Goal: Task Accomplishment & Management: Manage account settings

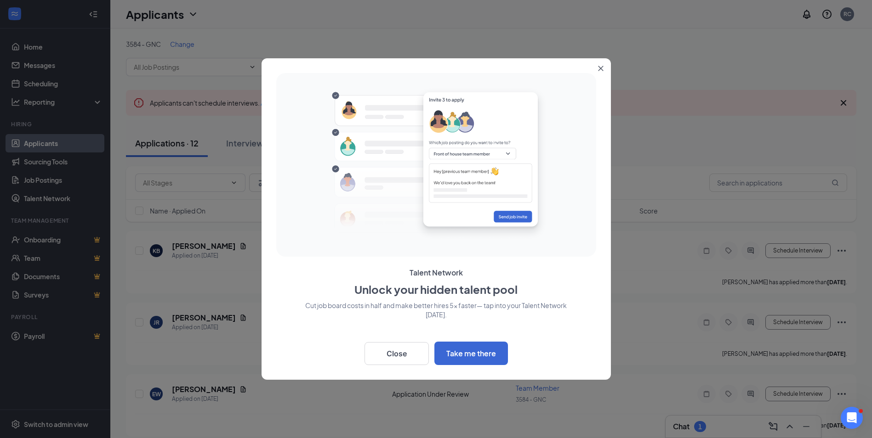
click at [602, 63] on button "Close" at bounding box center [602, 66] width 17 height 17
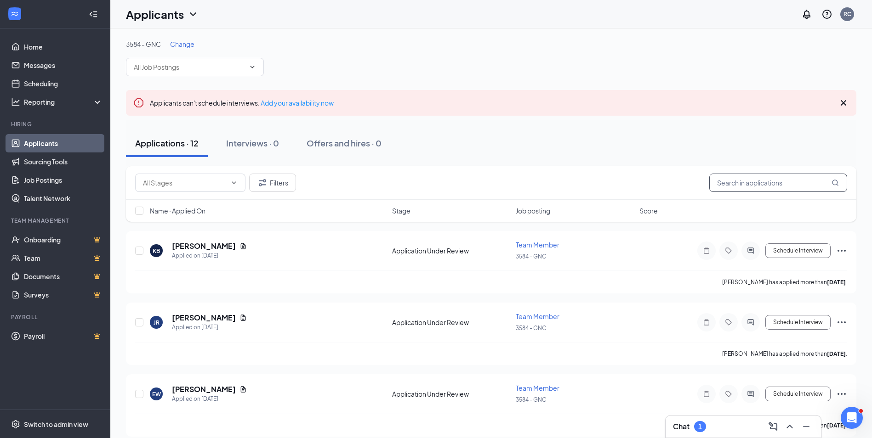
click at [773, 185] on input "text" at bounding box center [778, 183] width 138 height 18
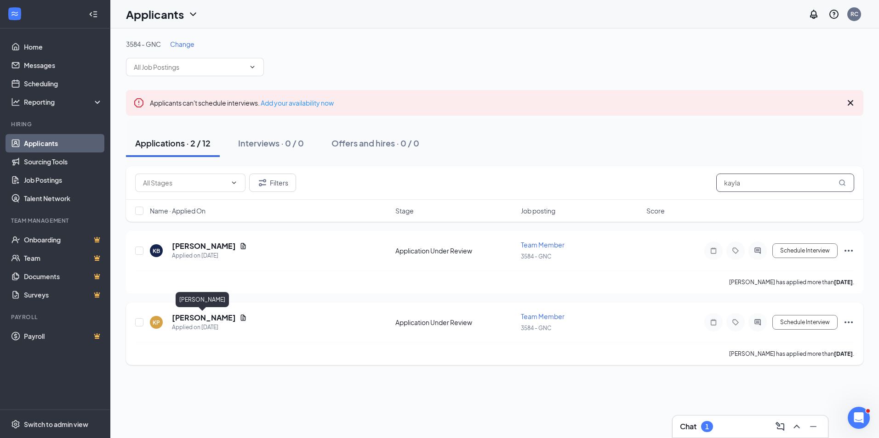
type input "kayla"
click at [197, 322] on h5 "[PERSON_NAME]" at bounding box center [204, 318] width 64 height 10
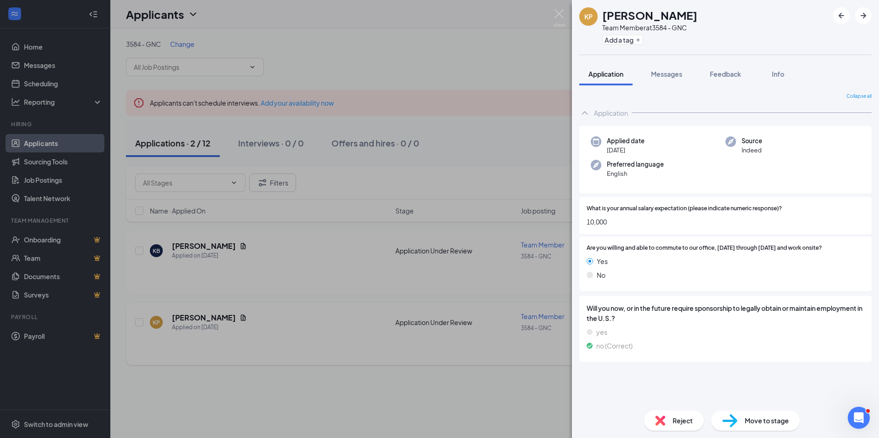
click at [275, 308] on div "KP [PERSON_NAME] Team Member at 3584 - GNC Add a tag Application Messages Feedb…" at bounding box center [439, 219] width 879 height 438
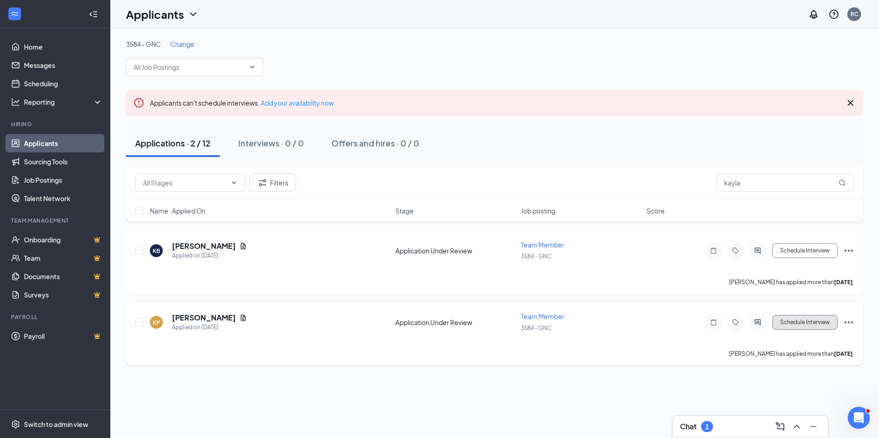
click at [803, 323] on button "Schedule Interview" at bounding box center [804, 322] width 65 height 15
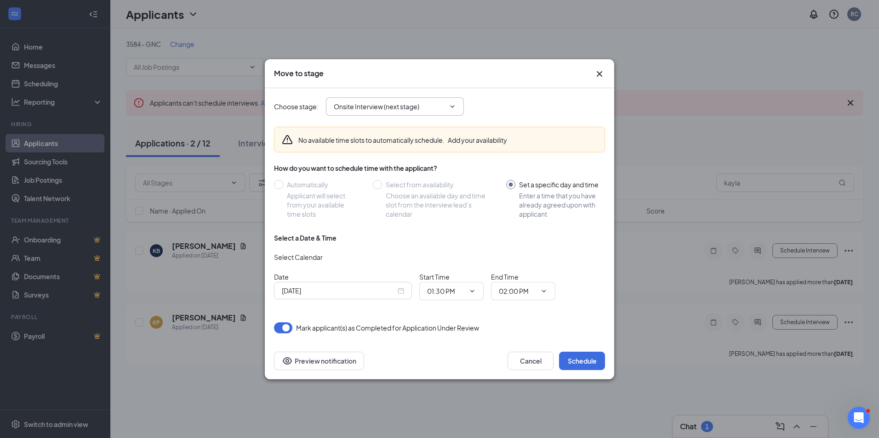
click at [451, 108] on icon "ChevronDown" at bounding box center [452, 106] width 7 height 7
click at [453, 107] on icon "ChevronDown" at bounding box center [452, 106] width 4 height 2
click at [451, 106] on icon "ChevronDown" at bounding box center [452, 106] width 4 height 2
click at [596, 76] on icon "Cross" at bounding box center [599, 73] width 11 height 11
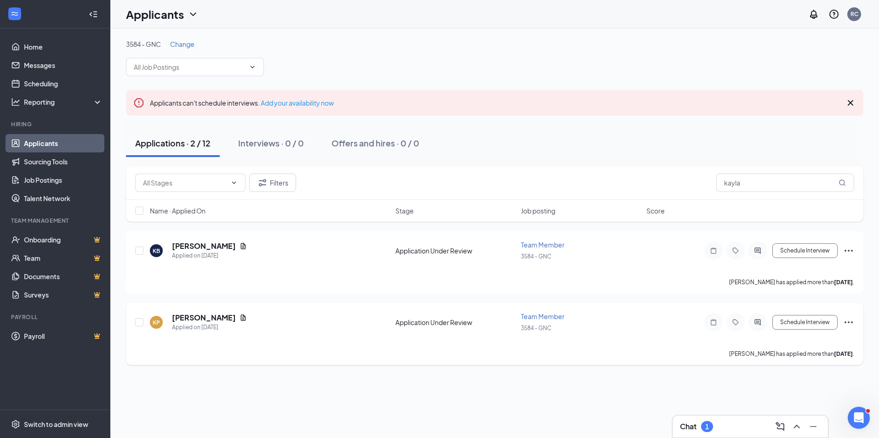
click at [852, 323] on icon "Ellipses" at bounding box center [848, 323] width 8 height 2
click at [788, 148] on p "[PERSON_NAME] as hired" at bounding box center [806, 144] width 79 height 9
type input "Hiring Complete (final stage)"
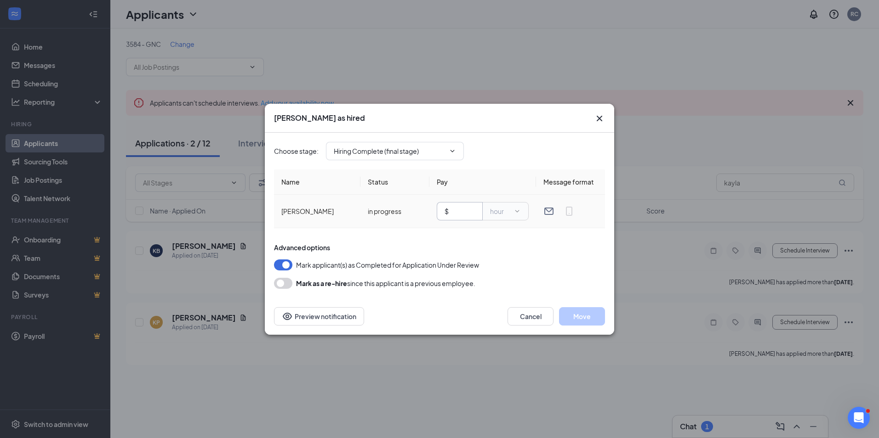
click at [460, 212] on input "text" at bounding box center [462, 211] width 24 height 10
type input "7.25"
click at [455, 149] on icon "ChevronDown" at bounding box center [452, 151] width 7 height 7
click at [513, 212] on div at bounding box center [516, 211] width 7 height 7
click at [466, 211] on input "7.25" at bounding box center [462, 211] width 24 height 10
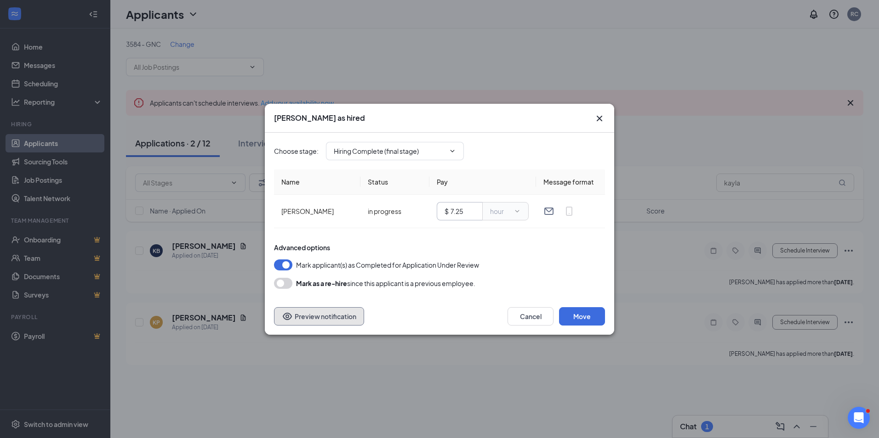
click at [318, 318] on button "Preview notification" at bounding box center [319, 316] width 90 height 18
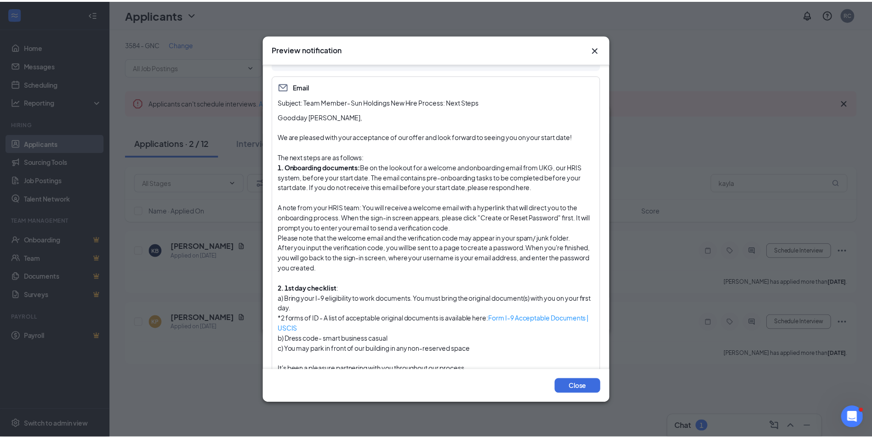
scroll to position [72, 0]
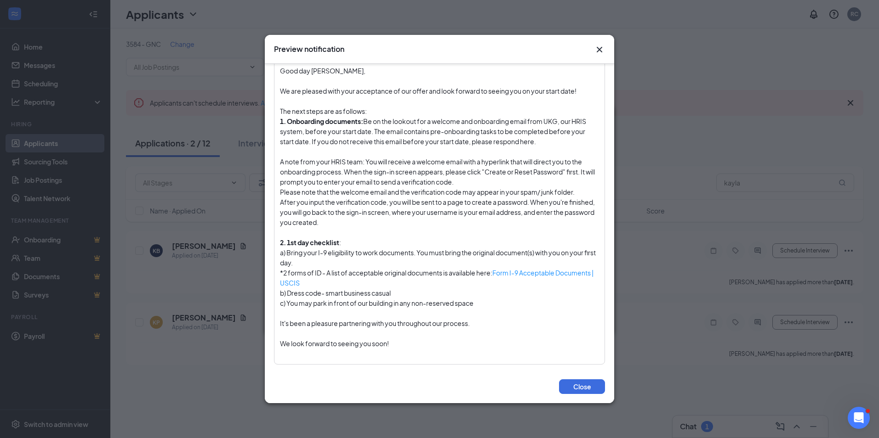
click at [594, 48] on icon "Cross" at bounding box center [599, 49] width 11 height 11
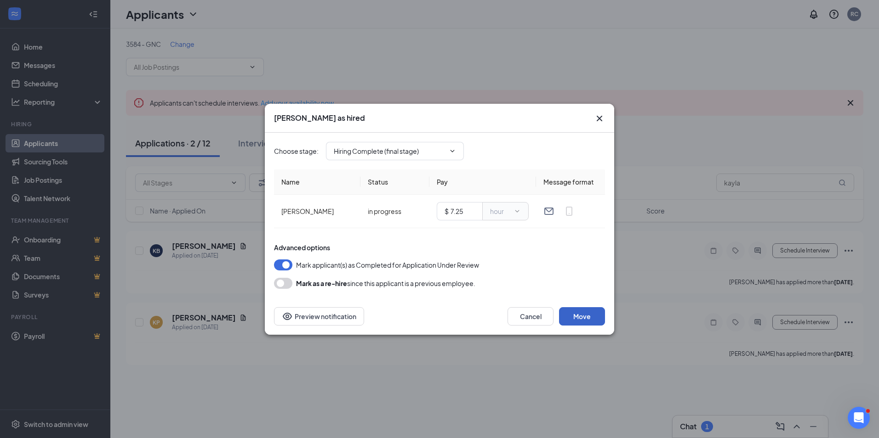
click at [574, 317] on button "Move" at bounding box center [582, 316] width 46 height 18
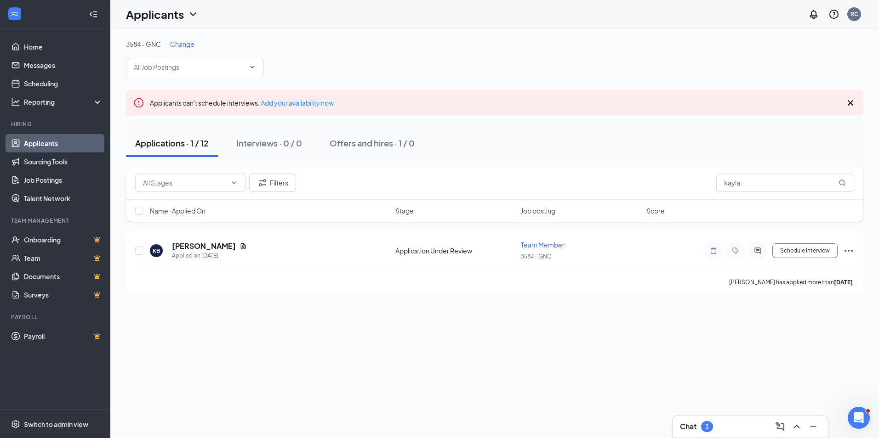
click at [850, 323] on div "3584 - GNC Change Applicants can't schedule interviews. Add your availability n…" at bounding box center [494, 233] width 768 height 410
click at [625, 325] on div "3584 - GNC Change Applicants can't schedule interviews. Add your availability n…" at bounding box center [494, 233] width 768 height 410
click at [55, 184] on link "Job Postings" at bounding box center [63, 180] width 79 height 18
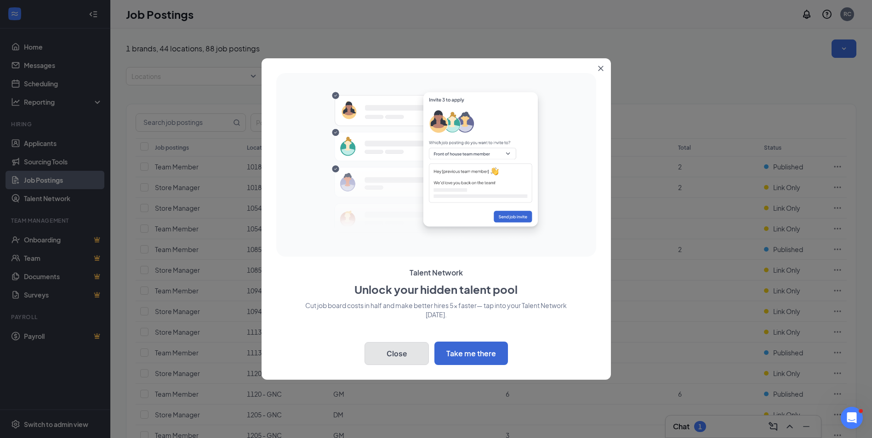
click at [402, 358] on button "Close" at bounding box center [396, 353] width 64 height 23
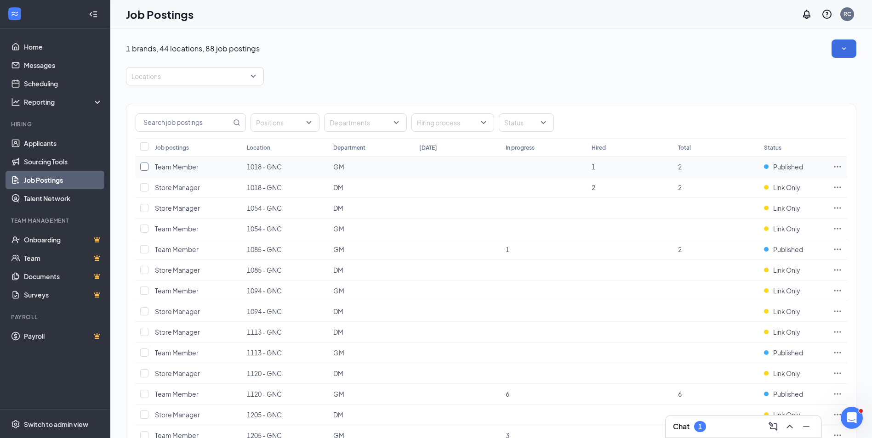
click at [144, 169] on input "checkbox" at bounding box center [144, 167] width 8 height 8
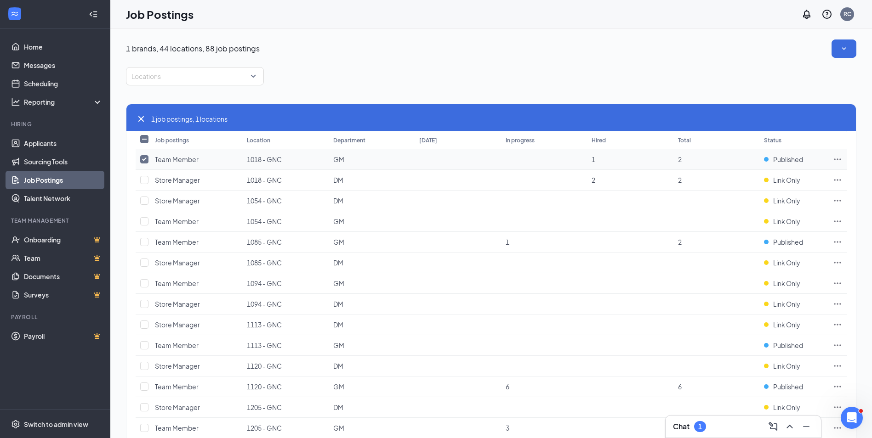
click at [145, 160] on input "checkbox" at bounding box center [144, 159] width 8 height 8
checkbox input "false"
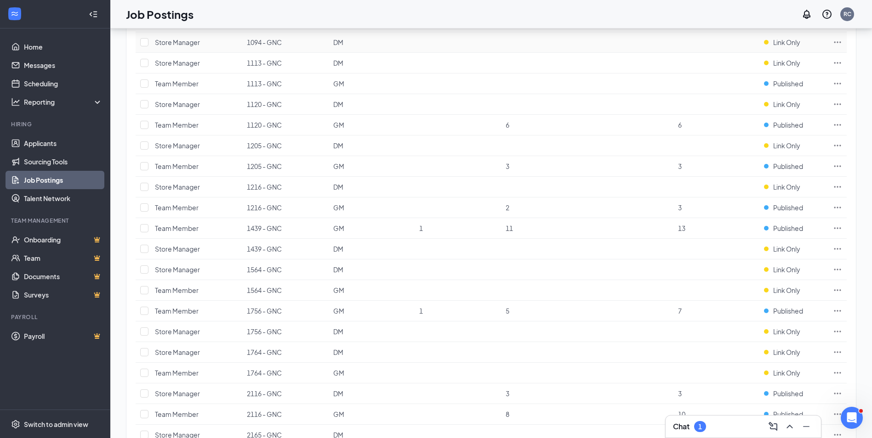
scroll to position [276, 0]
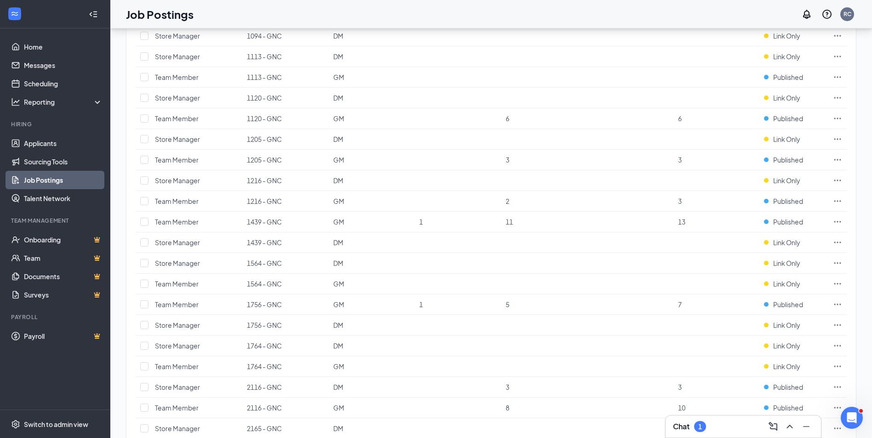
click at [719, 427] on div "Chat 1" at bounding box center [743, 427] width 141 height 15
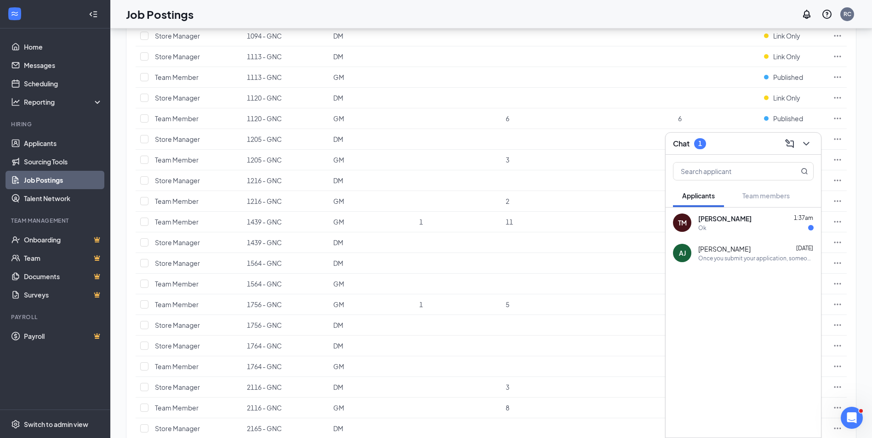
click at [722, 227] on div "Ok" at bounding box center [755, 228] width 115 height 8
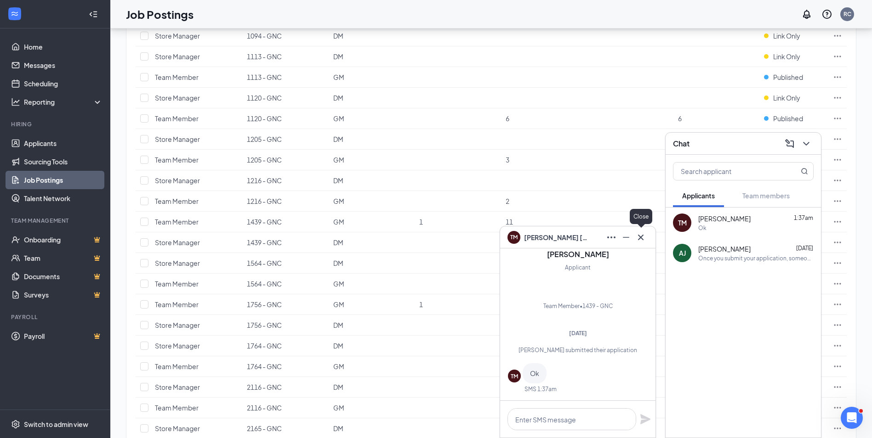
click at [642, 240] on icon "Cross" at bounding box center [640, 237] width 11 height 11
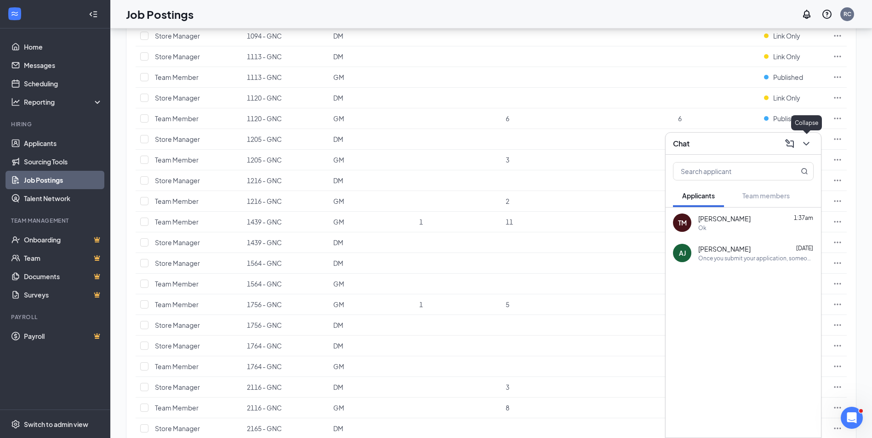
click at [802, 141] on icon "ChevronDown" at bounding box center [806, 143] width 11 height 11
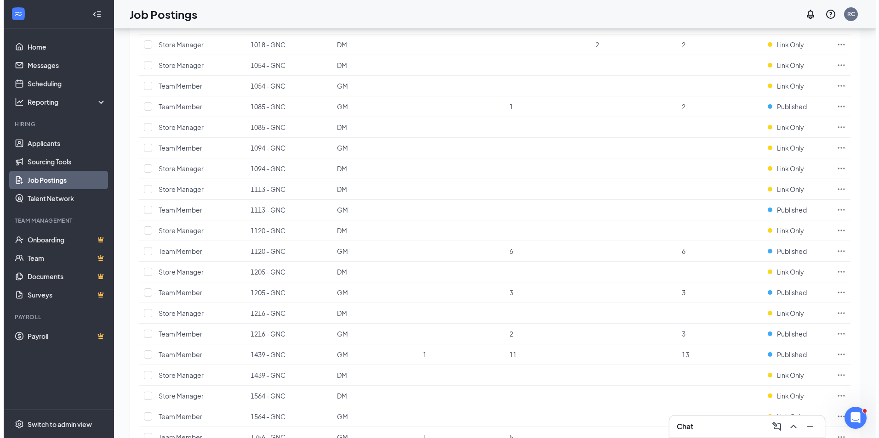
scroll to position [0, 0]
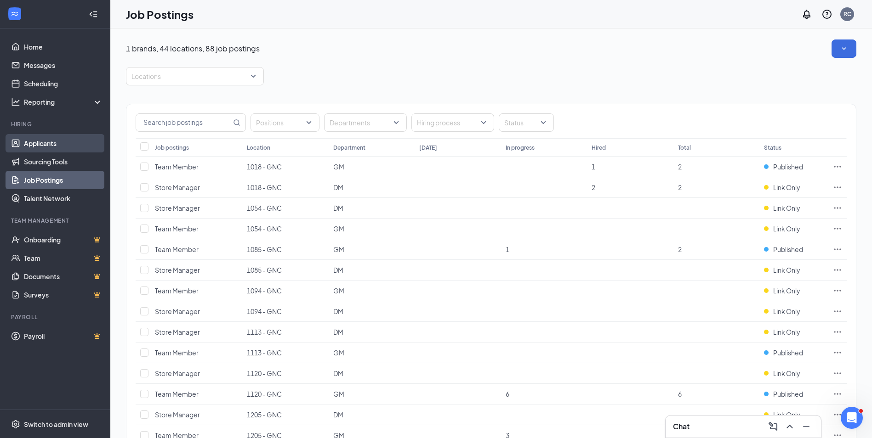
click at [49, 145] on link "Applicants" at bounding box center [63, 143] width 79 height 18
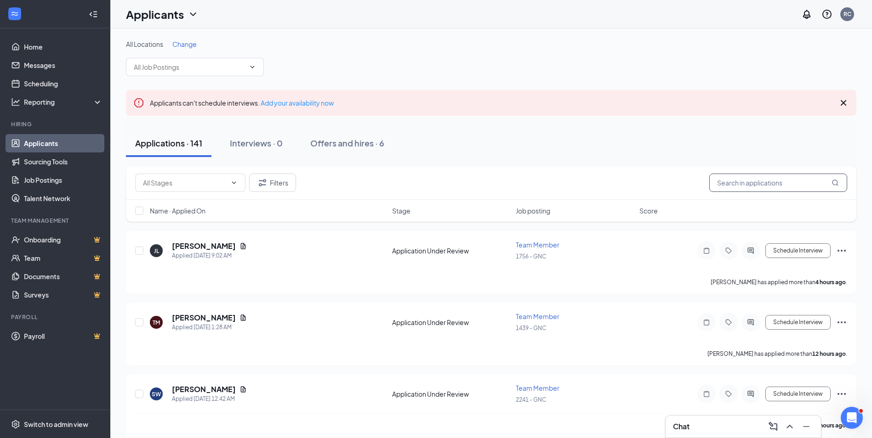
click at [734, 187] on input "text" at bounding box center [778, 183] width 138 height 18
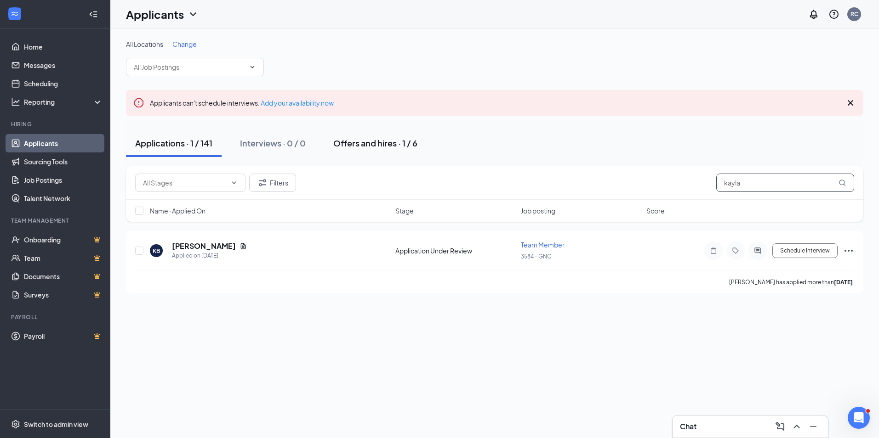
type input "kayla"
click at [386, 146] on div "Offers and hires · 1 / 6" at bounding box center [375, 142] width 84 height 11
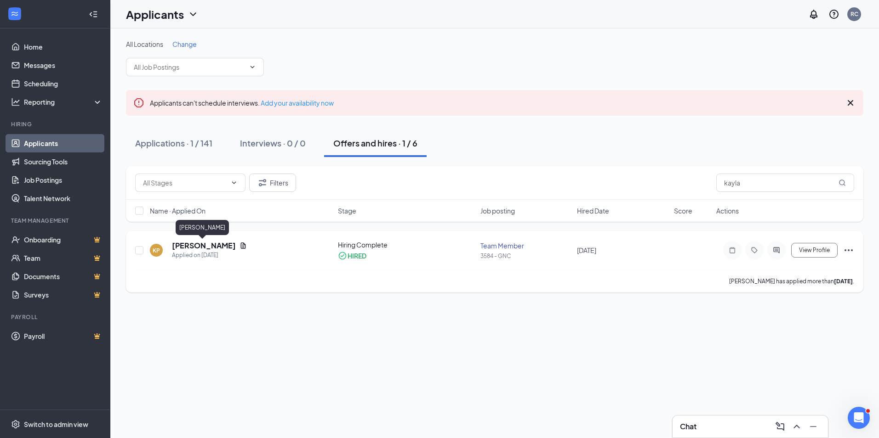
click at [196, 245] on h5 "[PERSON_NAME]" at bounding box center [204, 246] width 64 height 10
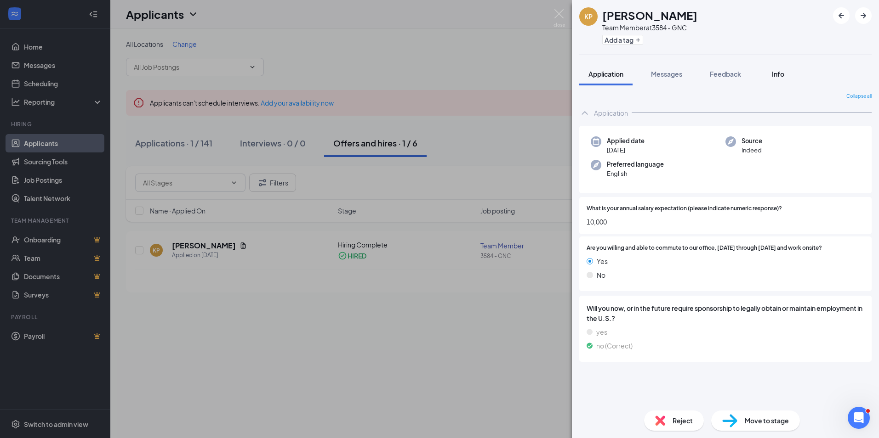
click at [775, 75] on span "Info" at bounding box center [778, 74] width 12 height 8
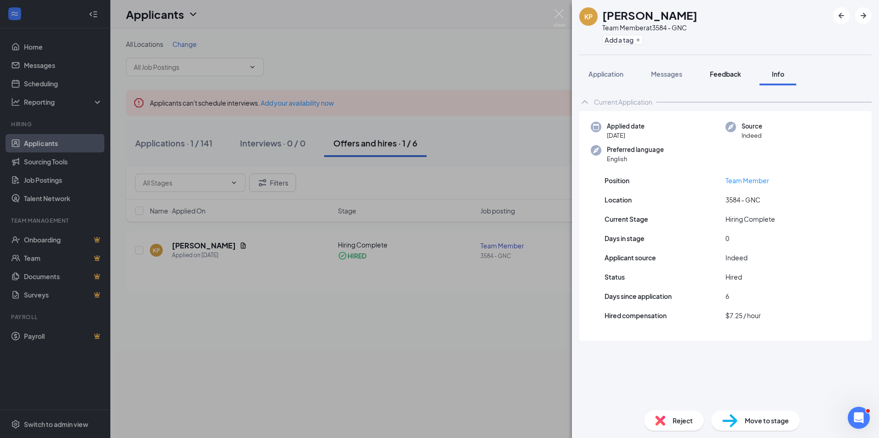
click at [725, 73] on span "Feedback" at bounding box center [725, 74] width 31 height 8
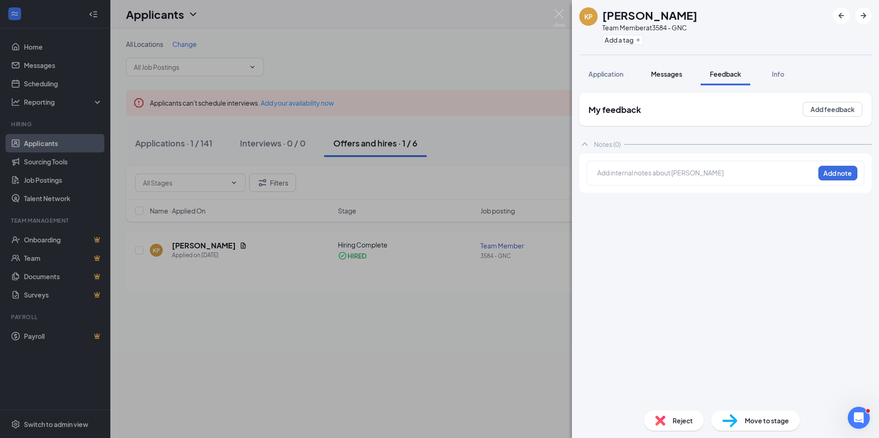
click at [670, 77] on span "Messages" at bounding box center [666, 74] width 31 height 8
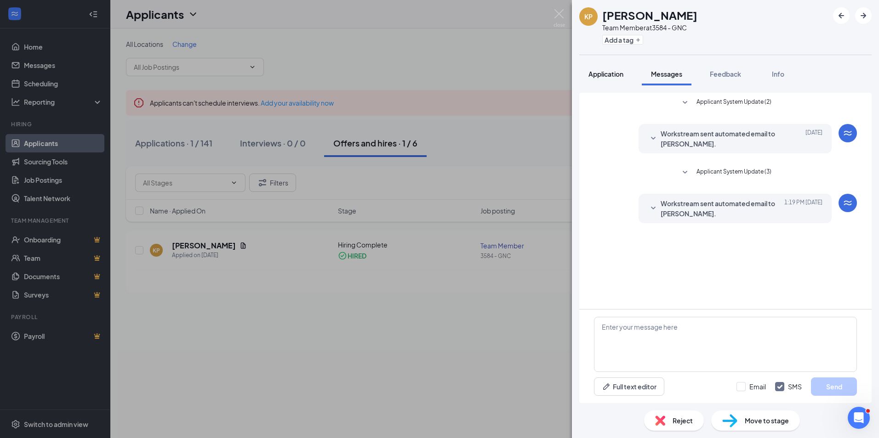
click at [605, 77] on span "Application" at bounding box center [605, 74] width 35 height 8
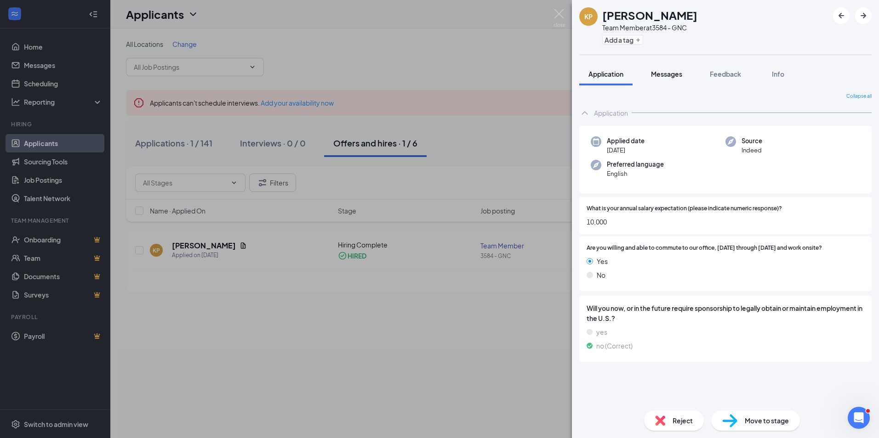
click at [658, 72] on span "Messages" at bounding box center [666, 74] width 31 height 8
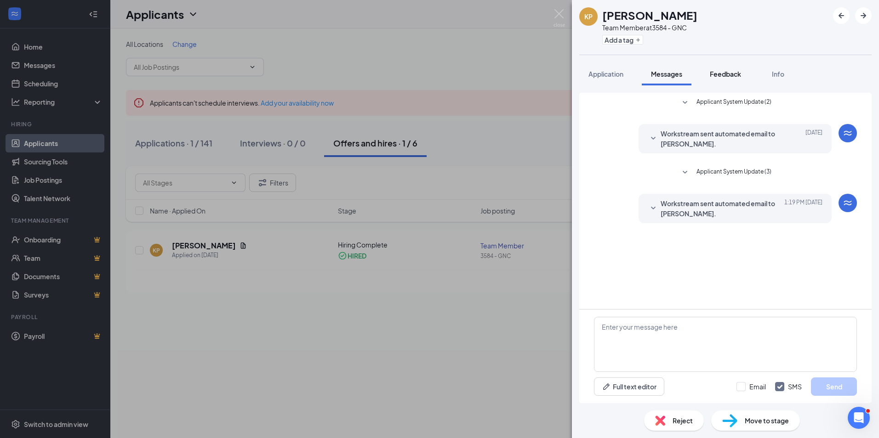
click at [726, 74] on span "Feedback" at bounding box center [725, 74] width 31 height 8
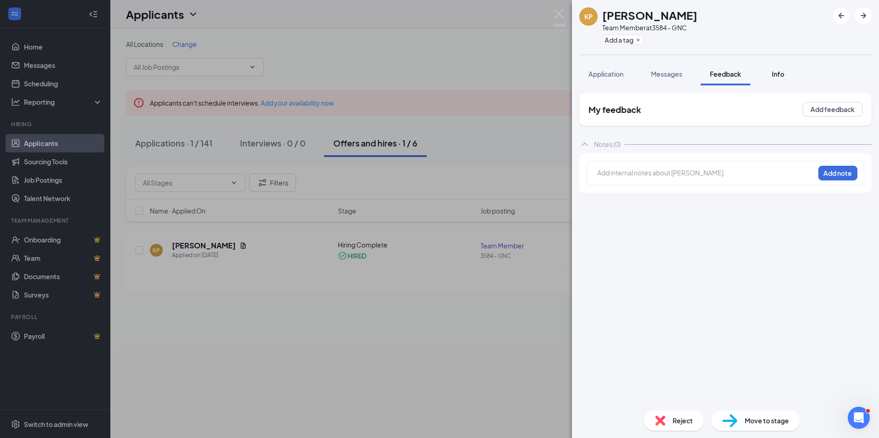
click at [780, 77] on span "Info" at bounding box center [778, 74] width 12 height 8
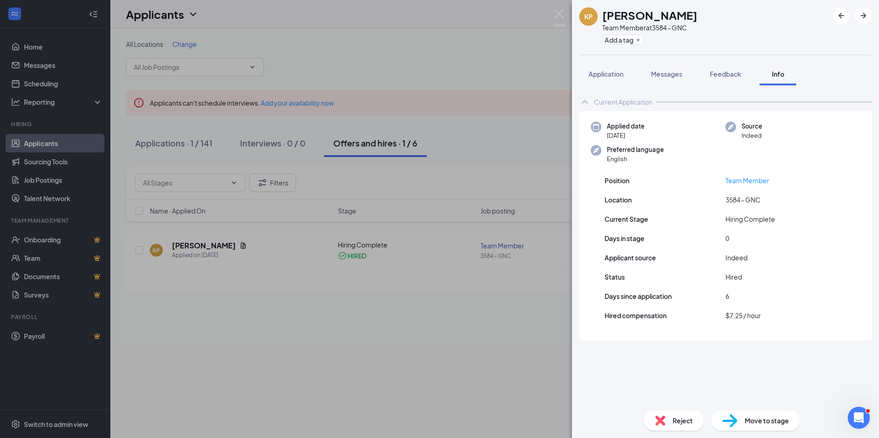
drag, startPoint x: 466, startPoint y: 334, endPoint x: 432, endPoint y: 319, distance: 36.9
click at [465, 334] on div "KP [PERSON_NAME] Team Member at 3584 - GNC Add a tag Application Messages Feedb…" at bounding box center [439, 219] width 879 height 438
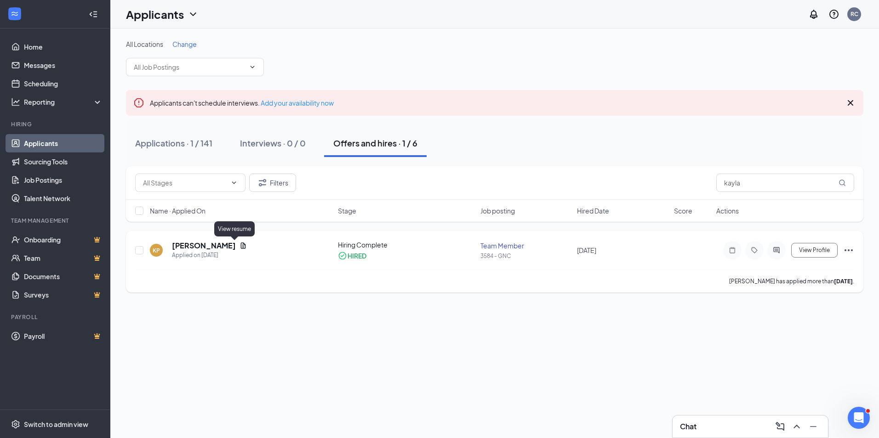
click at [239, 246] on icon "Document" at bounding box center [242, 245] width 7 height 7
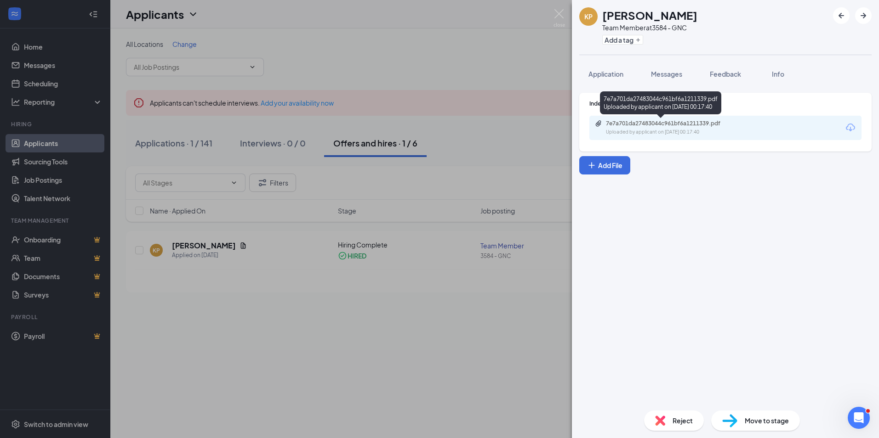
click at [635, 131] on div "Uploaded by applicant on [DATE] 00:17:40" at bounding box center [675, 132] width 138 height 7
